Goal: Communication & Community: Participate in discussion

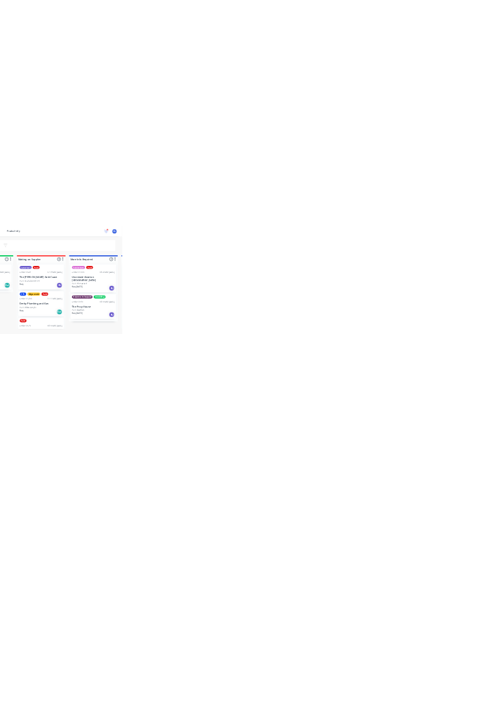
scroll to position [315, 0]
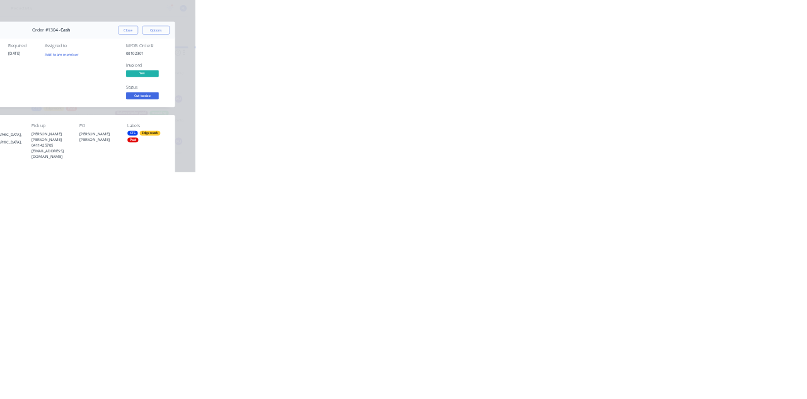
click at [674, 69] on button "Close" at bounding box center [651, 70] width 46 height 20
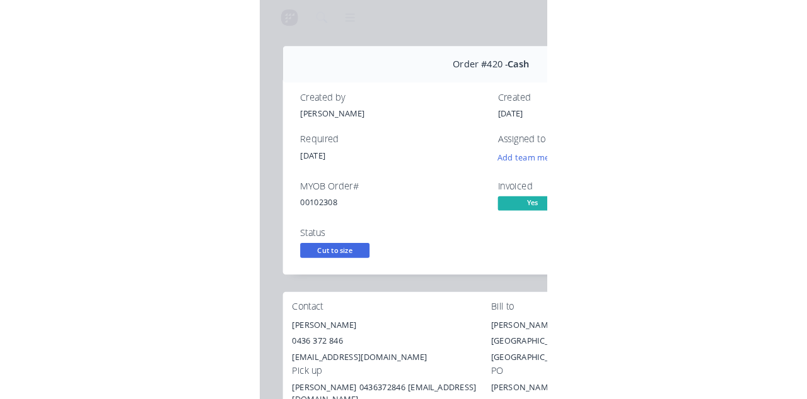
scroll to position [13, 0]
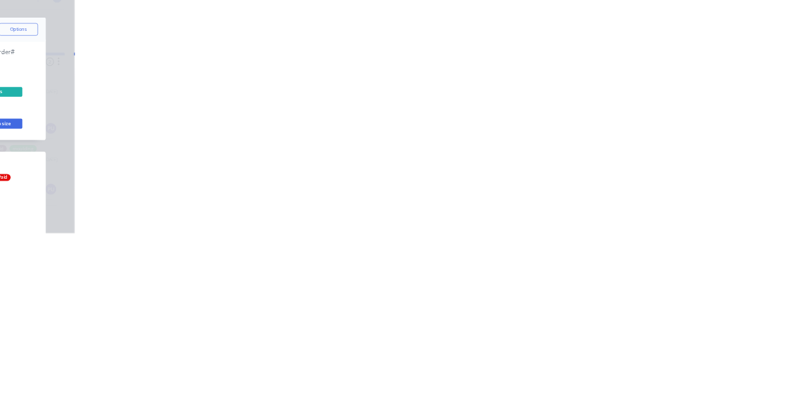
click at [674, 68] on button "Close" at bounding box center [651, 70] width 46 height 20
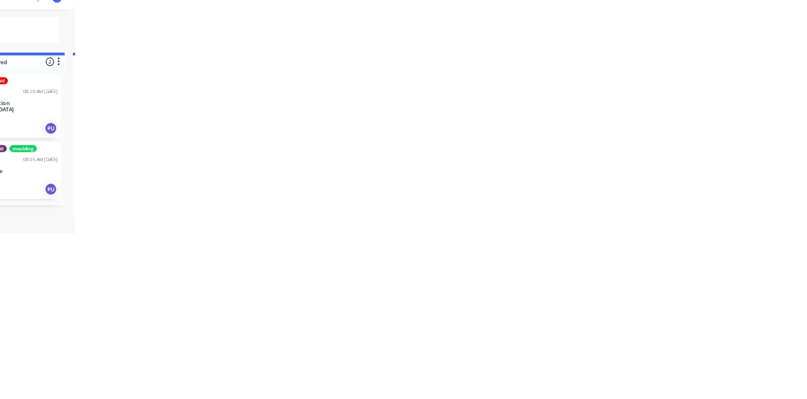
scroll to position [315, 0]
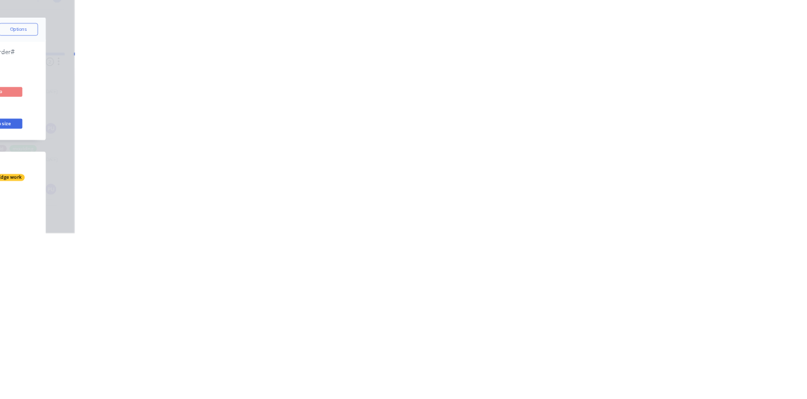
click at [674, 64] on button "Close" at bounding box center [651, 70] width 46 height 20
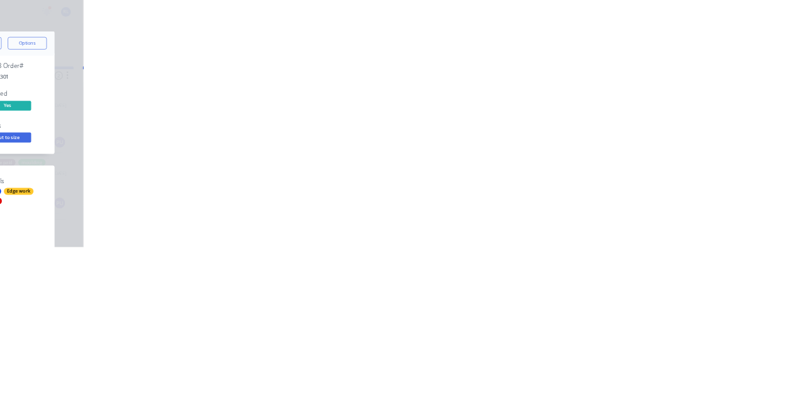
click at [674, 69] on button "Close" at bounding box center [651, 70] width 46 height 20
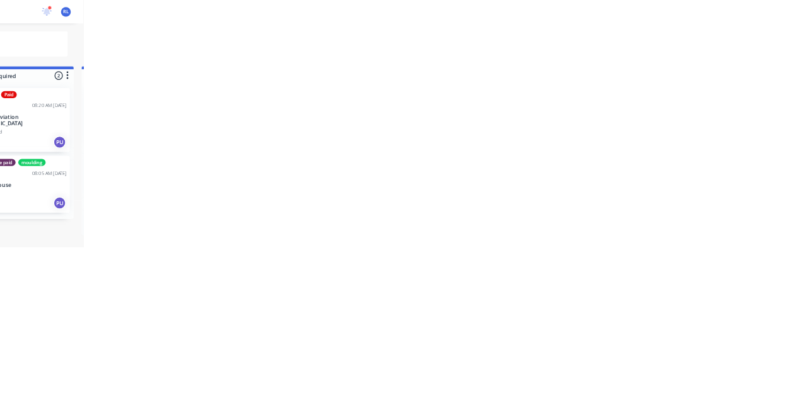
scroll to position [127, 0]
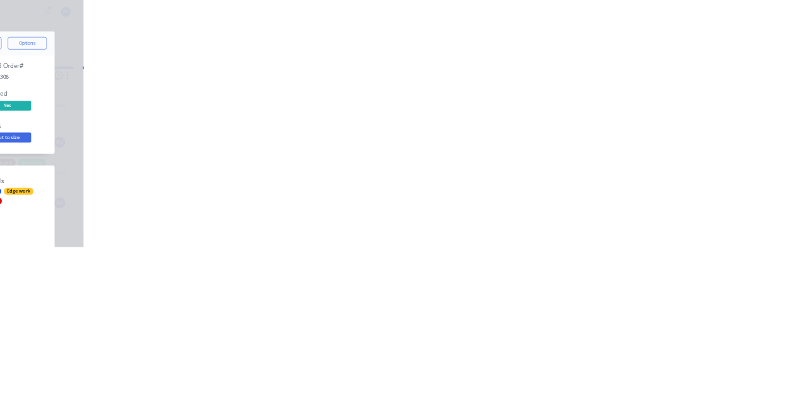
click at [674, 68] on button "Close" at bounding box center [651, 70] width 46 height 20
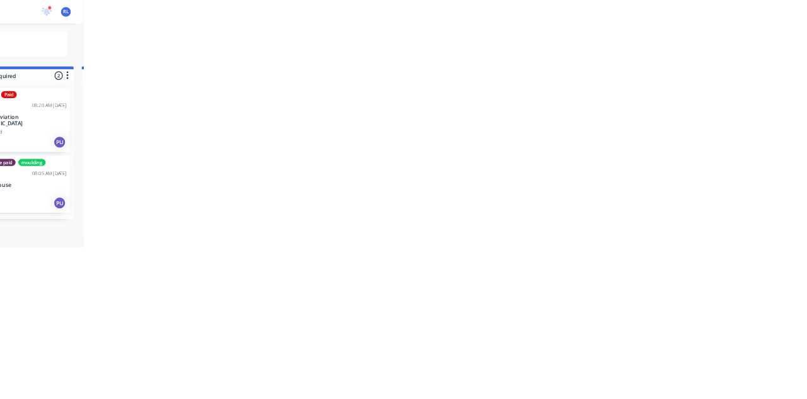
scroll to position [0, 0]
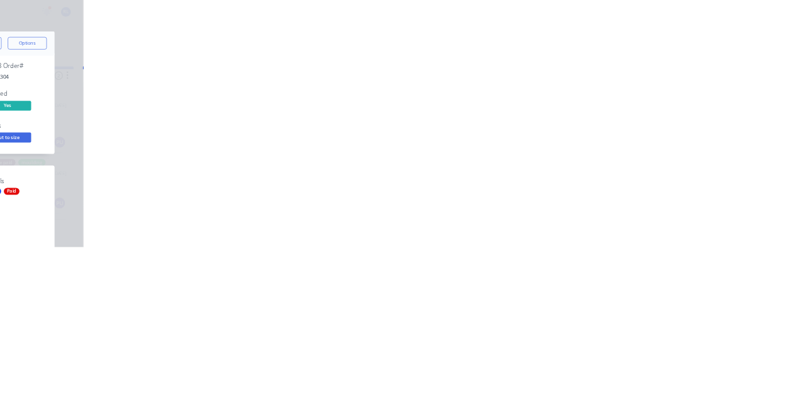
click at [132, 113] on div "Collaborate" at bounding box center [107, 110] width 50 height 11
click at [674, 66] on button "Close" at bounding box center [651, 70] width 46 height 20
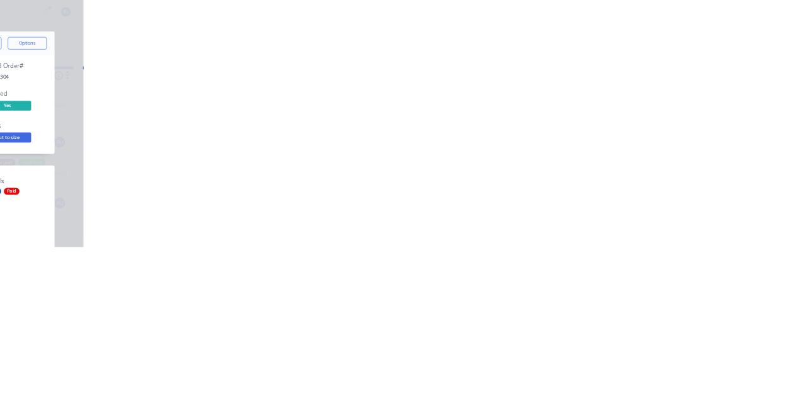
click at [132, 111] on div "Collaborate" at bounding box center [107, 110] width 50 height 11
click at [567, 371] on div at bounding box center [405, 364] width 323 height 13
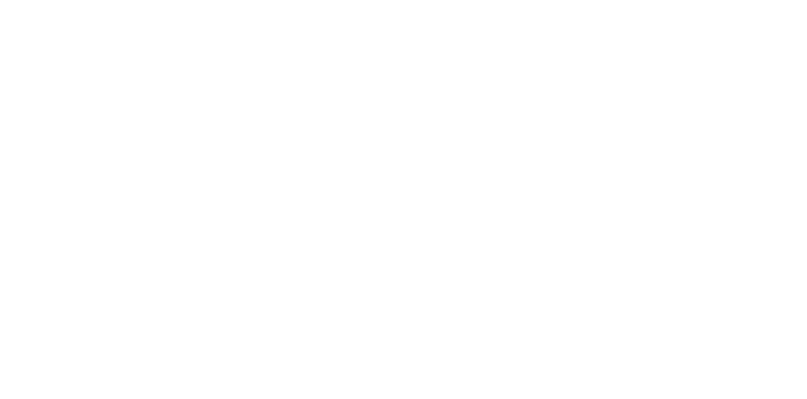
click at [709, 374] on button "Send" at bounding box center [684, 364] width 50 height 19
click at [806, 48] on div "Order details Collaborate Checklists 0/0 Tracking Linked Orders Timeline Order …" at bounding box center [403, 199] width 807 height 399
click at [674, 68] on button "Close" at bounding box center [651, 70] width 46 height 20
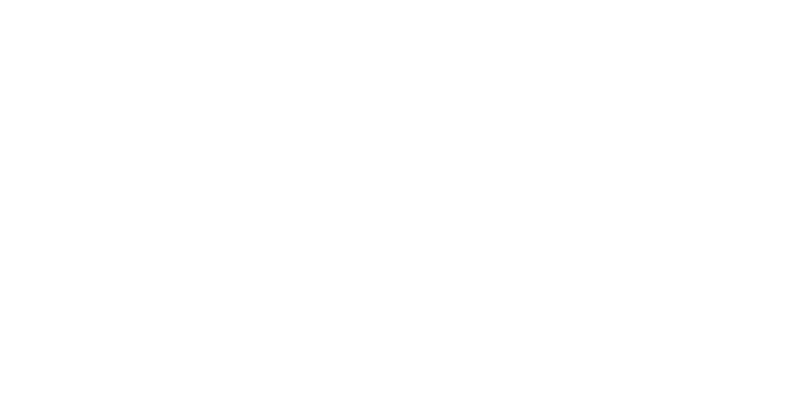
click at [167, 100] on button "Collaborate" at bounding box center [107, 111] width 120 height 32
click at [567, 371] on div at bounding box center [405, 364] width 323 height 13
click at [709, 374] on button "Send" at bounding box center [684, 364] width 50 height 19
click at [674, 68] on button "Close" at bounding box center [651, 70] width 46 height 20
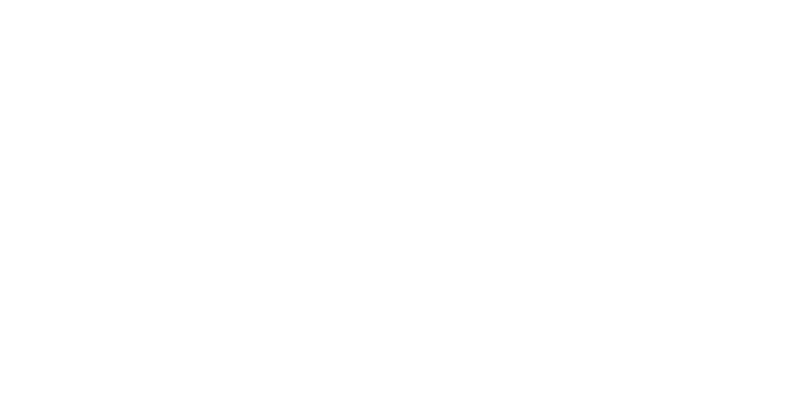
click at [674, 68] on button "Close" at bounding box center [651, 70] width 46 height 20
click at [167, 108] on button "Collaborate" at bounding box center [107, 111] width 120 height 32
click at [674, 68] on button "Close" at bounding box center [651, 70] width 46 height 20
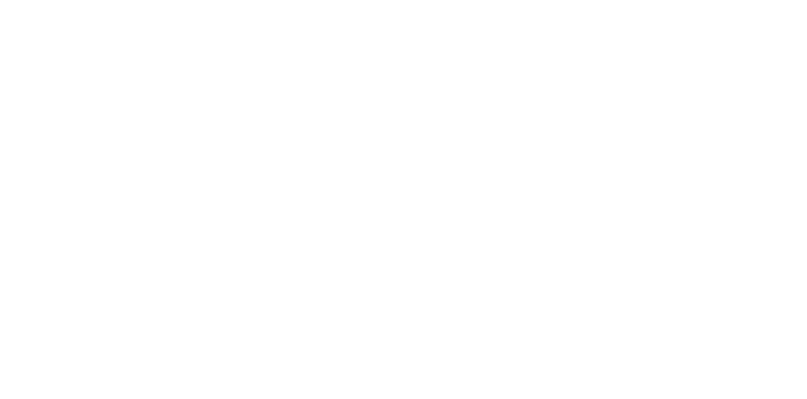
click at [132, 105] on div "Collaborate" at bounding box center [107, 110] width 50 height 11
click at [674, 72] on button "Close" at bounding box center [651, 70] width 46 height 20
click at [132, 106] on div "Collaborate" at bounding box center [107, 110] width 50 height 11
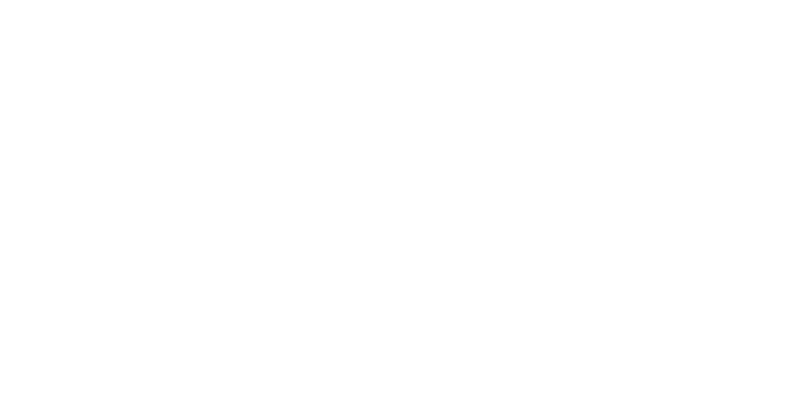
click at [674, 69] on button "Close" at bounding box center [651, 70] width 46 height 20
click at [674, 68] on button "Close" at bounding box center [651, 70] width 46 height 20
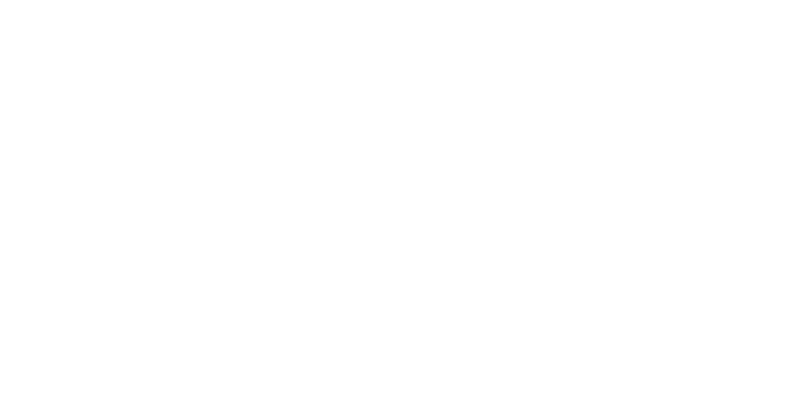
click at [674, 74] on button "Close" at bounding box center [651, 70] width 46 height 20
click at [132, 111] on div "Collaborate" at bounding box center [107, 110] width 50 height 11
click at [567, 371] on div at bounding box center [405, 364] width 323 height 13
click at [709, 374] on button "Send" at bounding box center [684, 364] width 50 height 19
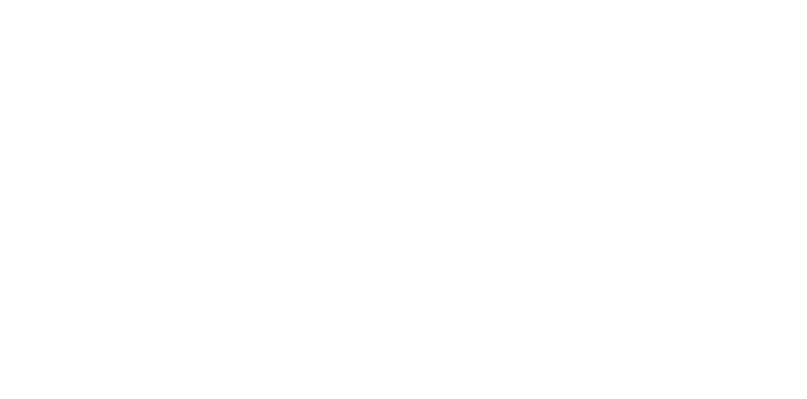
scroll to position [92, 0]
click at [674, 68] on button "Close" at bounding box center [651, 70] width 46 height 20
click at [674, 64] on button "Close" at bounding box center [651, 70] width 46 height 20
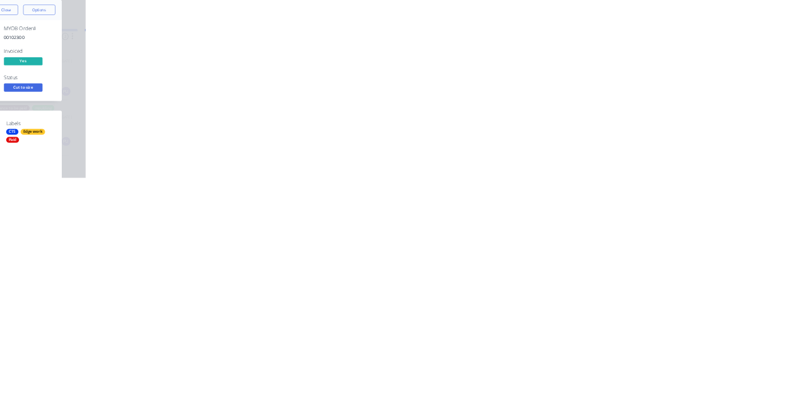
click at [132, 115] on div "Collaborate" at bounding box center [107, 110] width 50 height 11
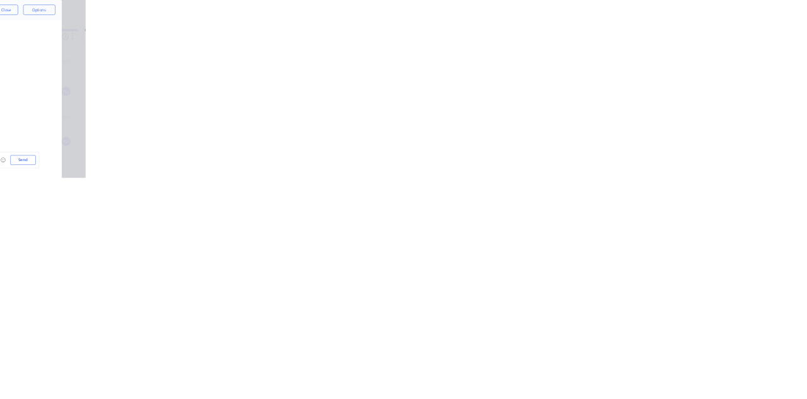
click at [674, 68] on button "Close" at bounding box center [651, 70] width 46 height 20
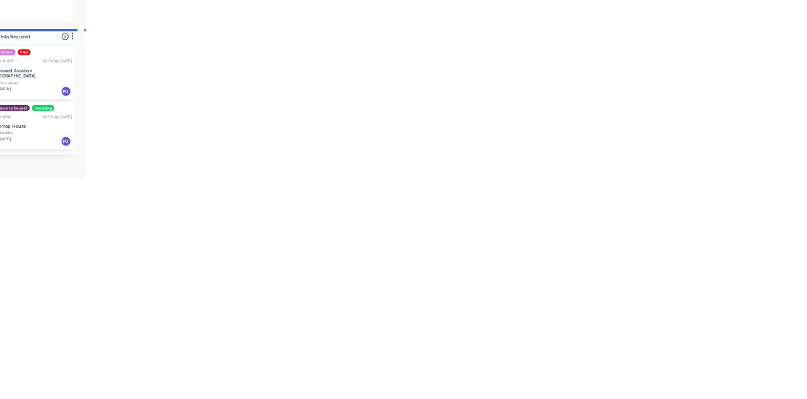
scroll to position [117, 0]
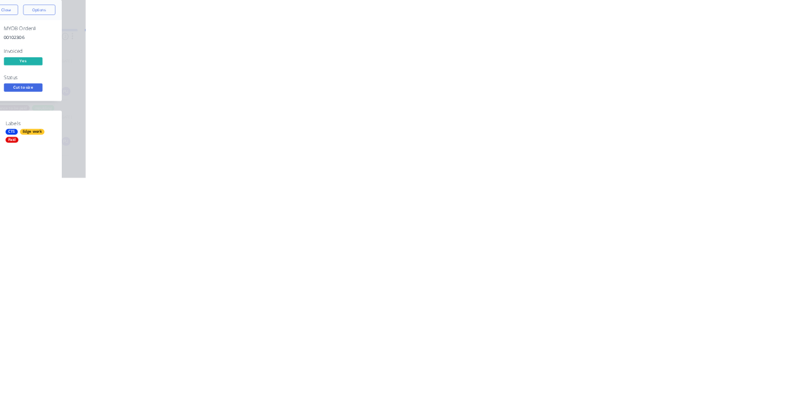
click at [132, 110] on div "Collaborate" at bounding box center [107, 110] width 50 height 11
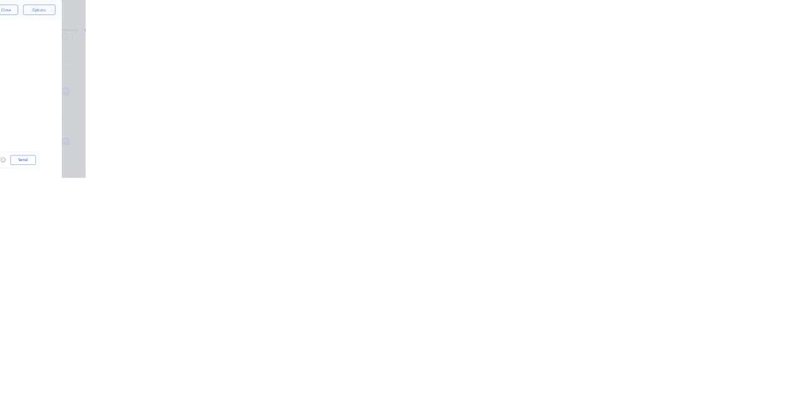
click at [674, 69] on button "Close" at bounding box center [651, 70] width 46 height 20
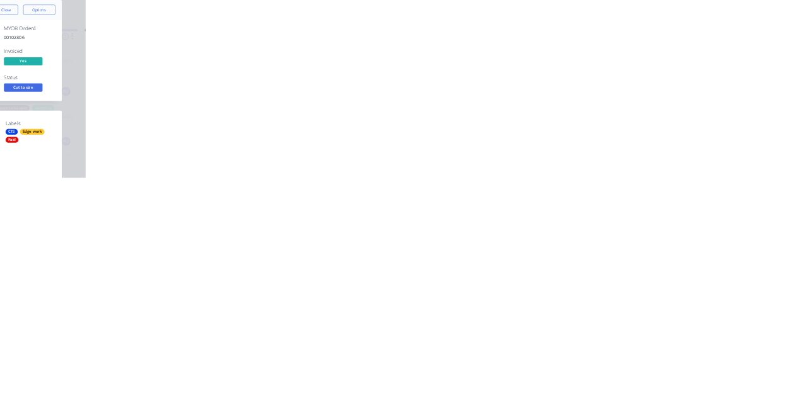
click at [132, 110] on div "Collaborate" at bounding box center [107, 110] width 50 height 11
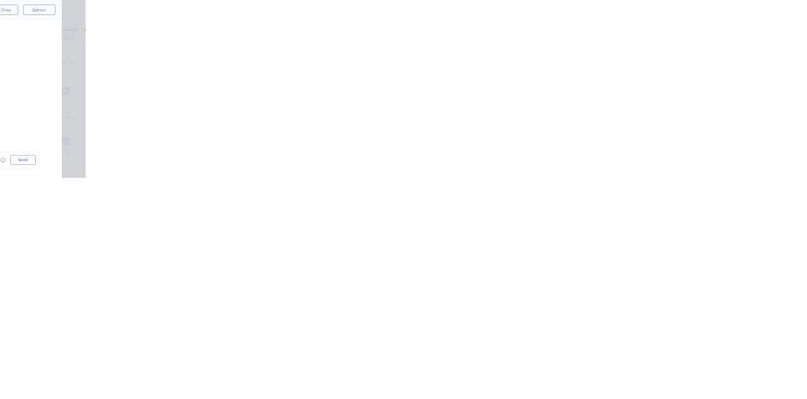
click at [567, 371] on div at bounding box center [405, 364] width 323 height 13
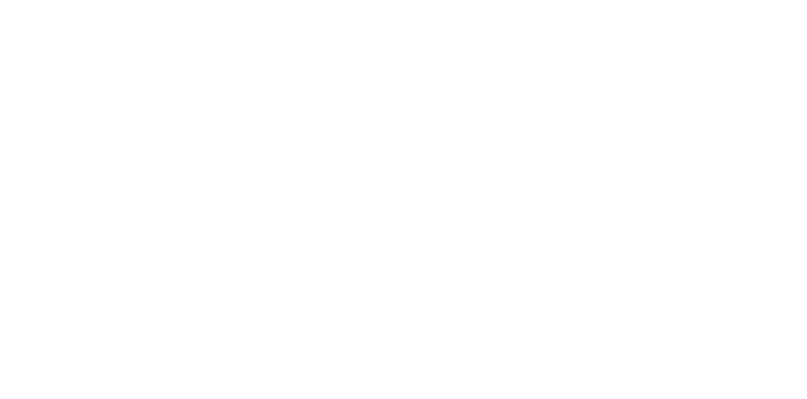
click at [567, 371] on div "@k" at bounding box center [405, 364] width 323 height 13
click at [709, 374] on button "Send" at bounding box center [684, 364] width 50 height 19
click at [674, 67] on button "Close" at bounding box center [651, 70] width 46 height 20
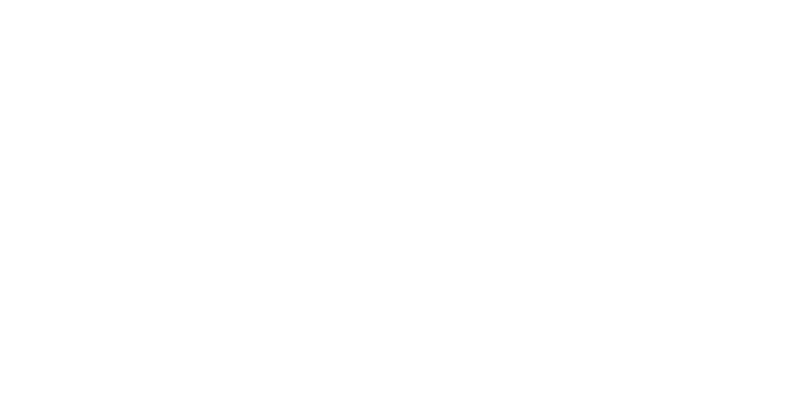
click at [76, 112] on icon at bounding box center [71, 112] width 9 height 8
click at [674, 66] on button "Close" at bounding box center [651, 70] width 46 height 20
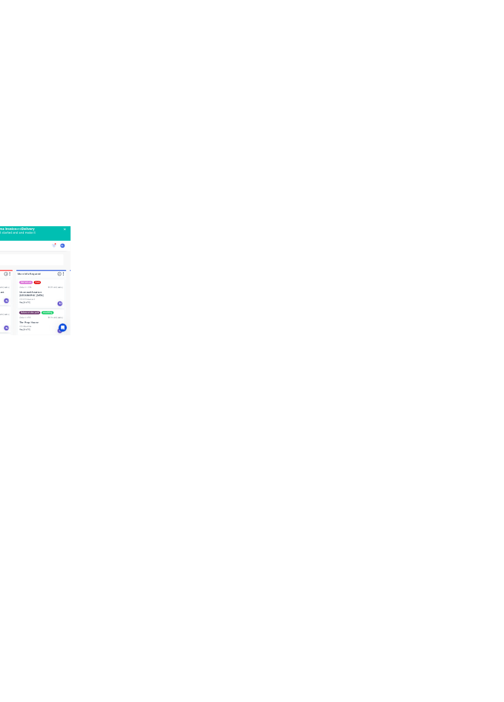
scroll to position [4, 0]
